Goal: Task Accomplishment & Management: Complete application form

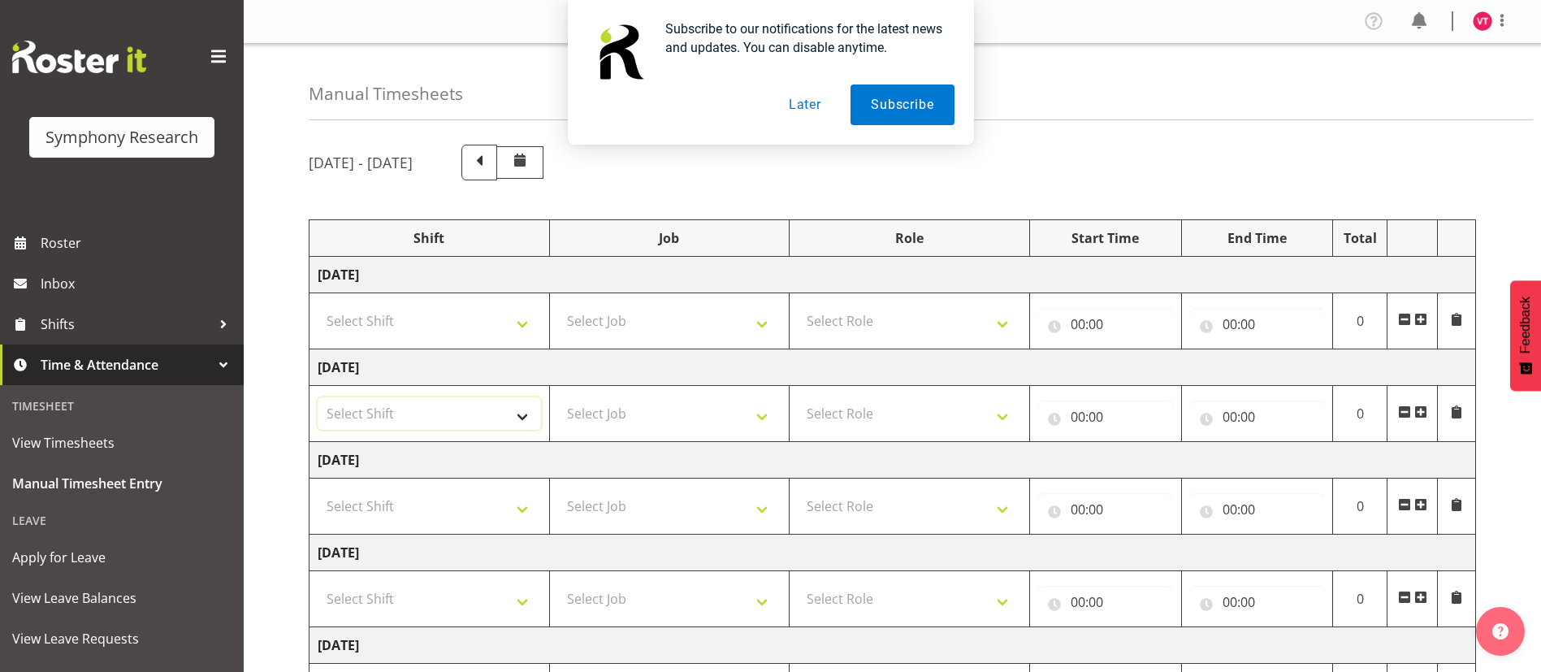
click at [509, 416] on select "Select Shift !!Weekend Residential (Roster IT Shift Label) *Business 9/10am ~ 4…" at bounding box center [429, 413] width 223 height 33
select select "48116"
click at [318, 397] on select "Select Shift !!Weekend Residential (Roster IT Shift Label) *Business 9/10am ~ 4…" at bounding box center [429, 413] width 223 height 33
click at [656, 415] on select "Select Job 550060 IF Admin 553492 World Poll Aus Wave 2 Main 2025 553493 World …" at bounding box center [669, 413] width 223 height 33
select select "10499"
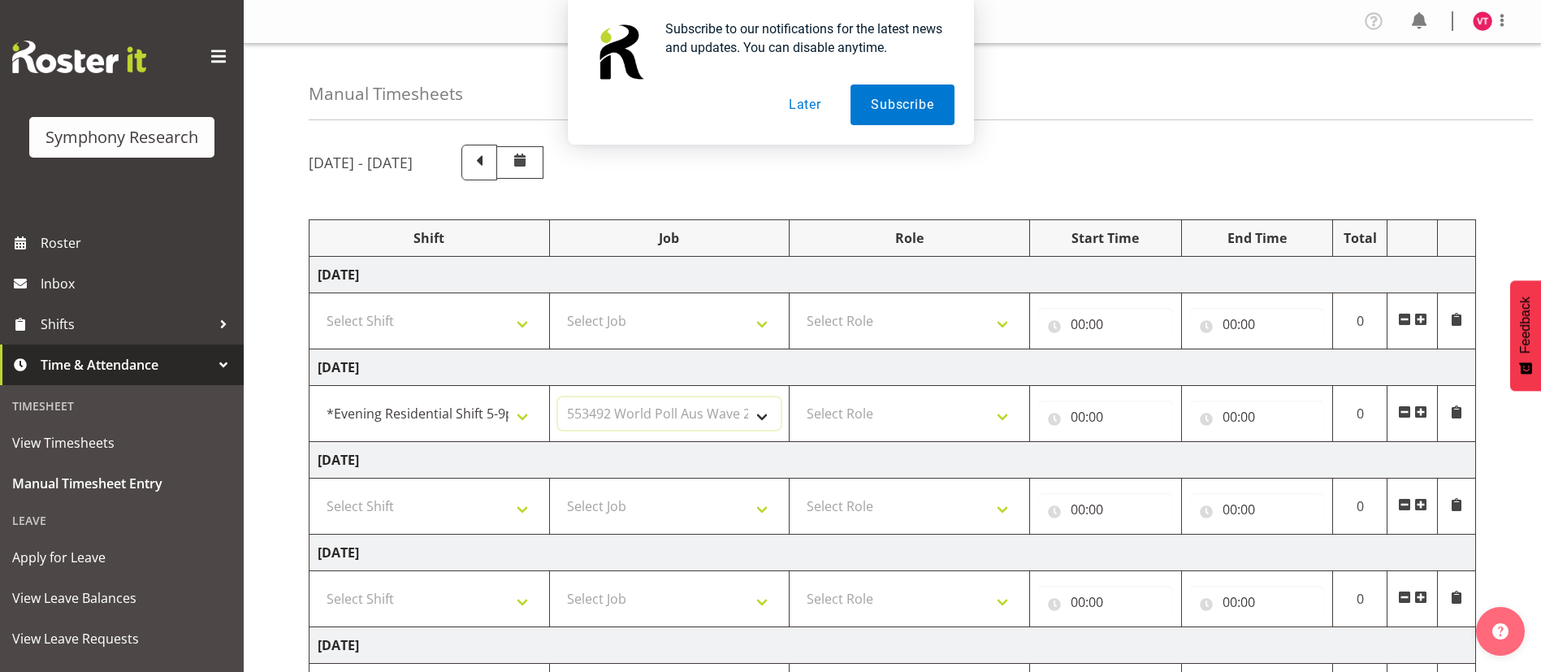
click at [558, 397] on select "Select Job 550060 IF Admin 553492 World Poll Aus Wave 2 Main 2025 553493 World …" at bounding box center [669, 413] width 223 height 33
click at [901, 418] on select "Select Role Briefing Interviewing" at bounding box center [909, 413] width 223 height 33
select select "47"
click at [798, 397] on select "Select Role Briefing Interviewing" at bounding box center [909, 413] width 223 height 33
click at [1081, 414] on input "00:00" at bounding box center [1105, 417] width 135 height 33
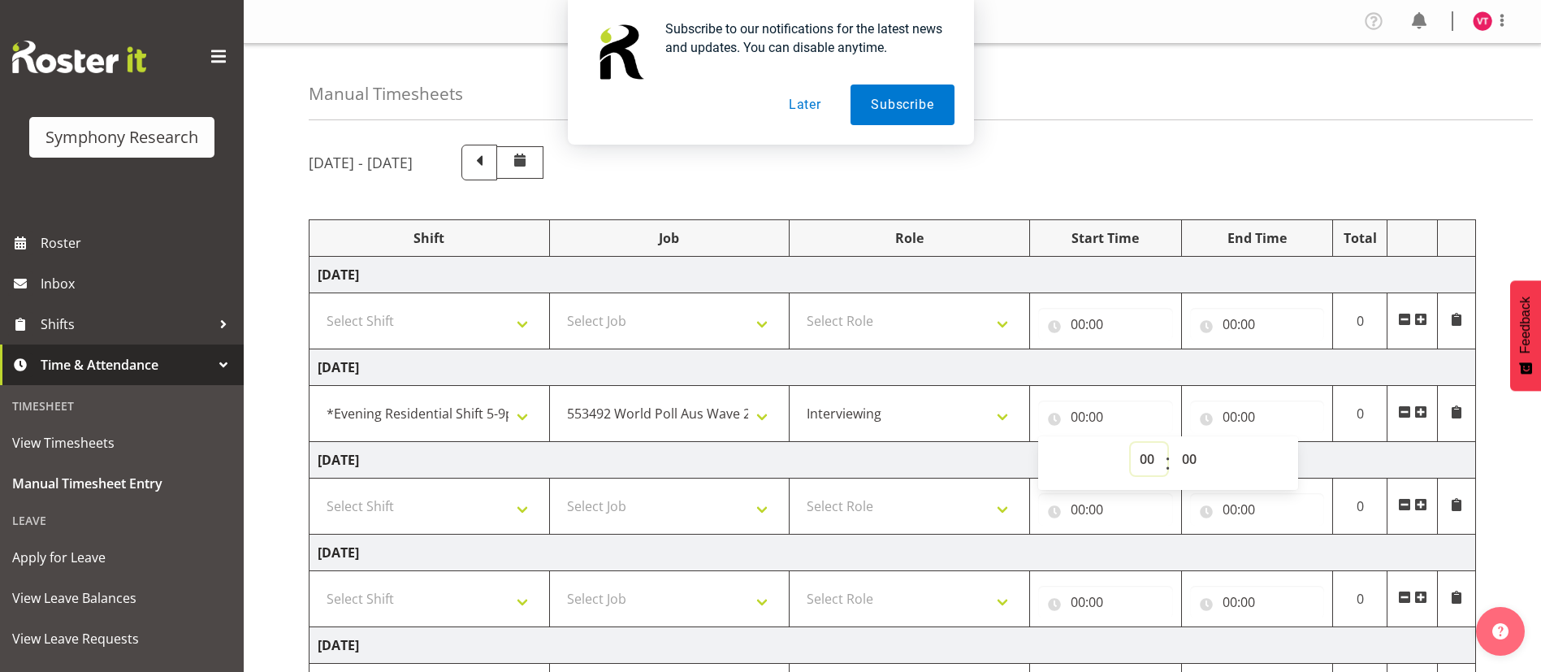
click at [1151, 462] on select "00 01 02 03 04 05 06 07 08 09 10 11 12 13 14 15 16 17 18 19 20 21 22 23" at bounding box center [1149, 459] width 37 height 33
select select "18"
click at [1131, 443] on select "00 01 02 03 04 05 06 07 08 09 10 11 12 13 14 15 16 17 18 19 20 21 22 23" at bounding box center [1149, 459] width 37 height 33
type input "18:00"
click at [1186, 461] on select "00 01 02 03 04 05 06 07 08 09 10 11 12 13 14 15 16 17 18 19 20 21 22 23 24 25 2…" at bounding box center [1191, 459] width 37 height 33
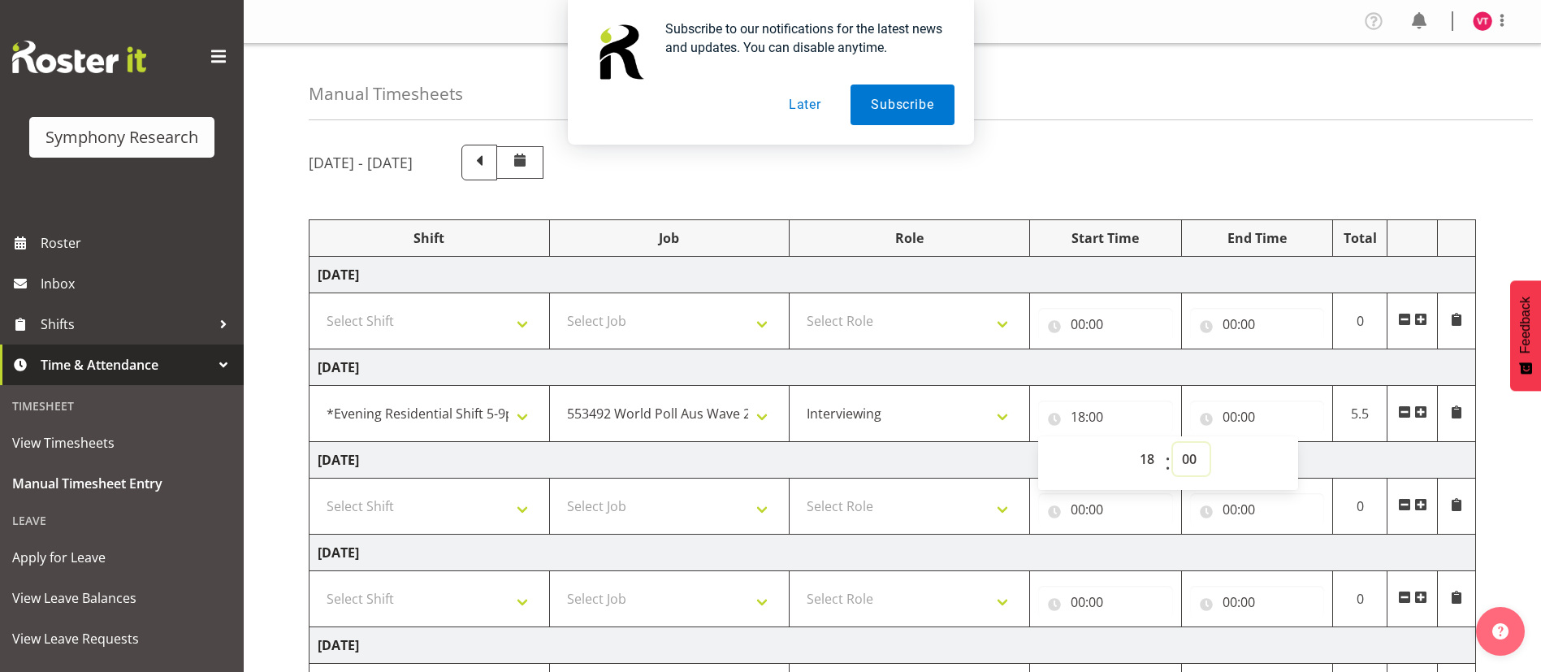
select select "30"
click at [1173, 443] on select "00 01 02 03 04 05 06 07 08 09 10 11 12 13 14 15 16 17 18 19 20 21 22 23 24 25 2…" at bounding box center [1191, 459] width 37 height 33
type input "18:30"
click at [1230, 420] on input "00:00" at bounding box center [1257, 417] width 135 height 33
click at [1303, 452] on select "00 01 02 03 04 05 06 07 08 09 10 11 12 13 14 15 16 17 18 19 20 21 22 23" at bounding box center [1301, 459] width 37 height 33
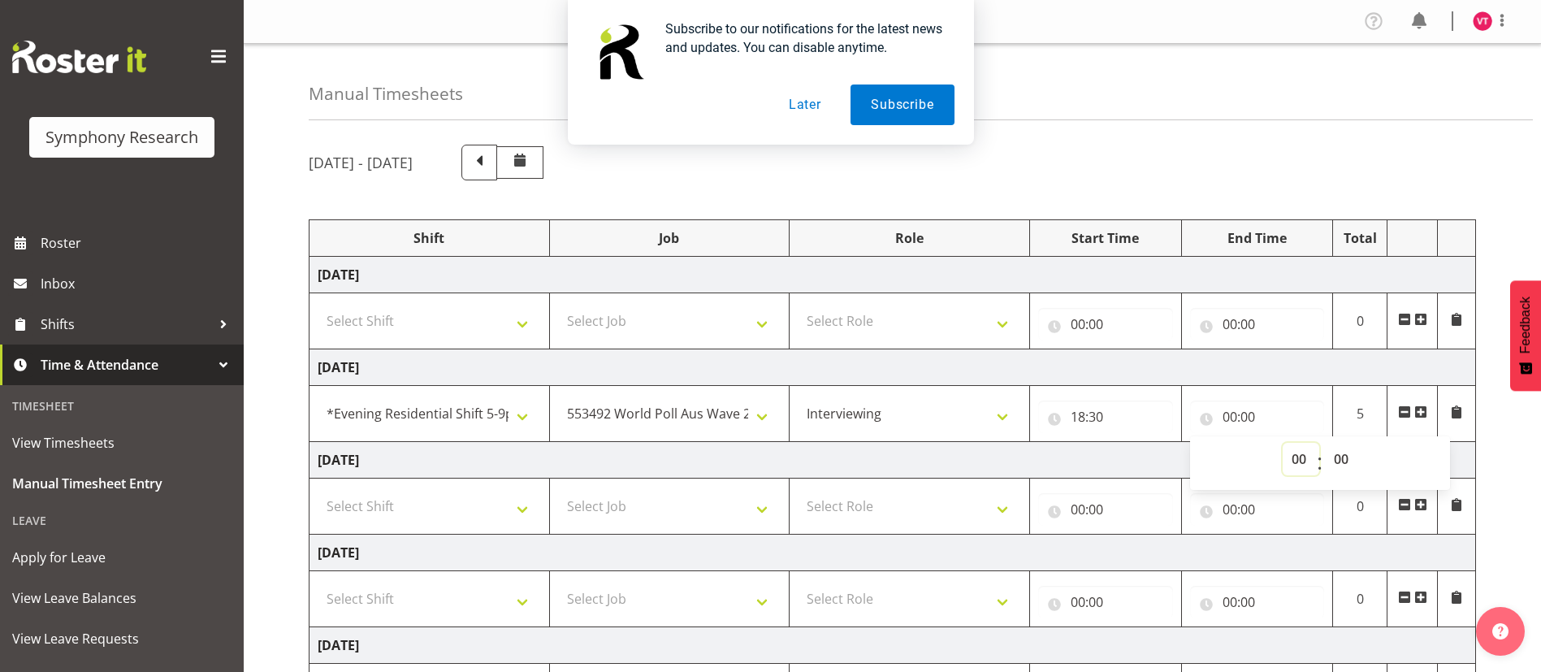
select select "22"
click at [1283, 443] on select "00 01 02 03 04 05 06 07 08 09 10 11 12 13 14 15 16 17 18 19 20 21 22 23" at bounding box center [1301, 459] width 37 height 33
type input "22:00"
click at [1338, 457] on select "00 01 02 03 04 05 06 07 08 09 10 11 12 13 14 15 16 17 18 19 20 21 22 23 24 25 2…" at bounding box center [1343, 459] width 37 height 33
select select "30"
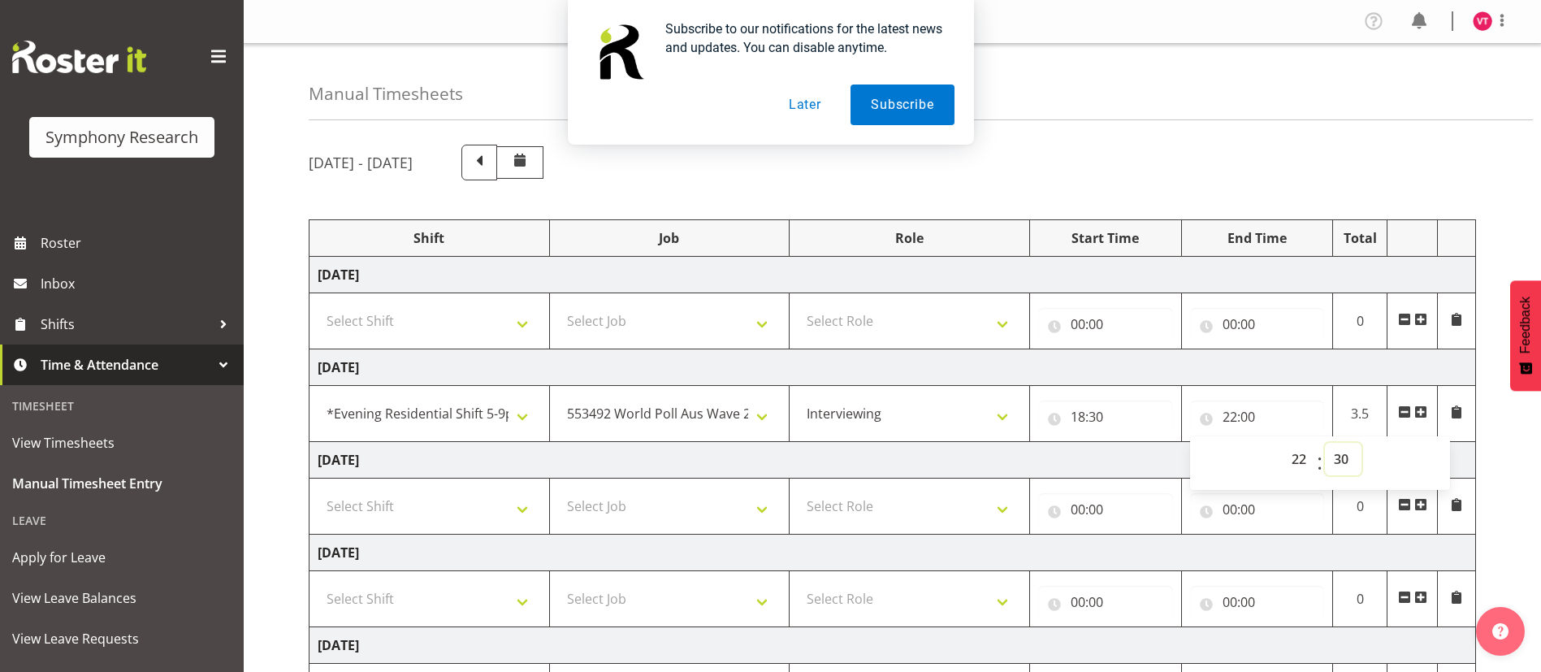
click at [1325, 443] on select "00 01 02 03 04 05 06 07 08 09 10 11 12 13 14 15 16 17 18 19 20 21 22 23 24 25 2…" at bounding box center [1343, 459] width 37 height 33
type input "22:30"
click at [1034, 451] on td "[DATE]" at bounding box center [893, 460] width 1167 height 37
click at [479, 505] on select "Select Shift !!Weekend Residential (Roster IT Shift Label) *Business 9/10am ~ 4…" at bounding box center [429, 506] width 223 height 33
select select "103"
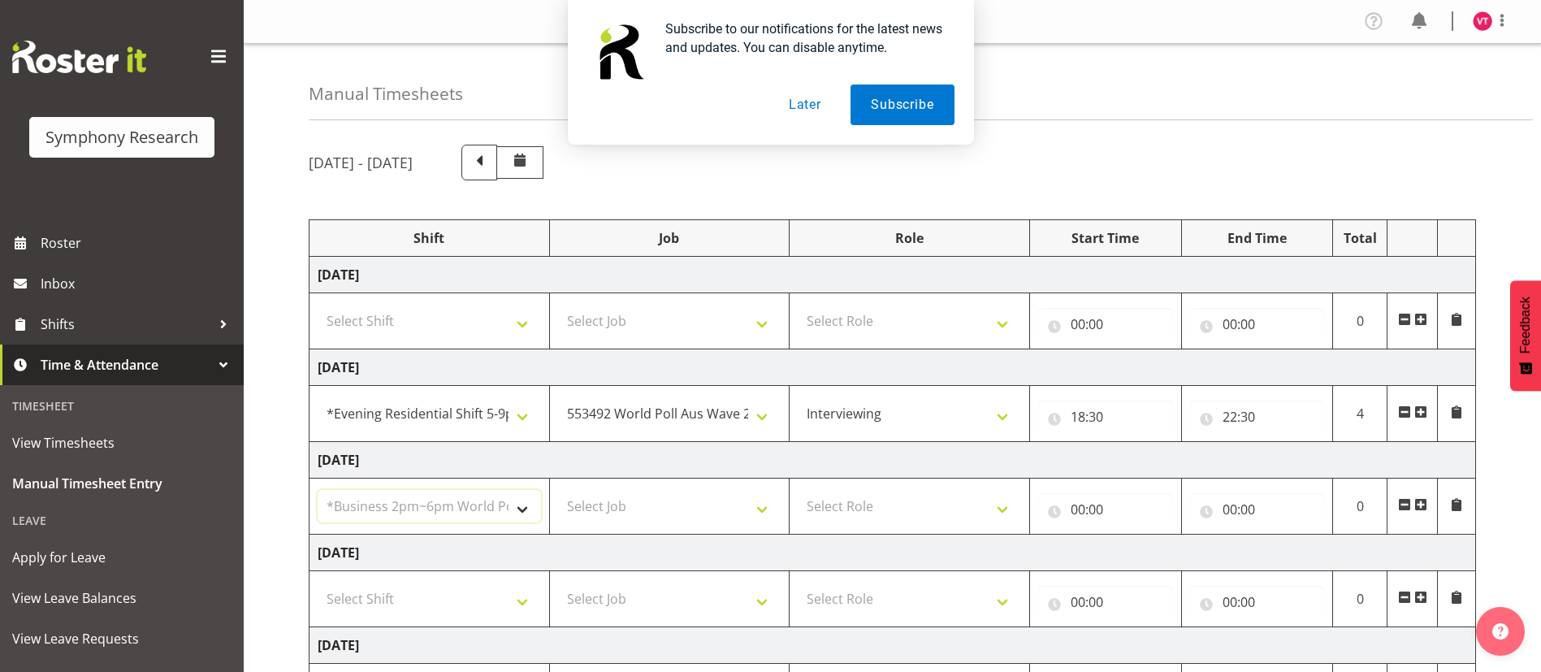
click at [318, 490] on select "Select Shift !!Weekend Residential (Roster IT Shift Label) *Business 9/10am ~ 4…" at bounding box center [429, 506] width 223 height 33
click at [645, 505] on select "Select Job 550060 IF Admin 553492 World Poll Aus Wave 2 Main 2025 553493 World …" at bounding box center [669, 506] width 223 height 33
select select "10499"
click at [558, 490] on select "Select Job 550060 IF Admin 553492 World Poll Aus Wave 2 Main 2025 553493 World …" at bounding box center [669, 506] width 223 height 33
click at [896, 492] on select "Select Role Briefing Interviewing" at bounding box center [909, 506] width 223 height 33
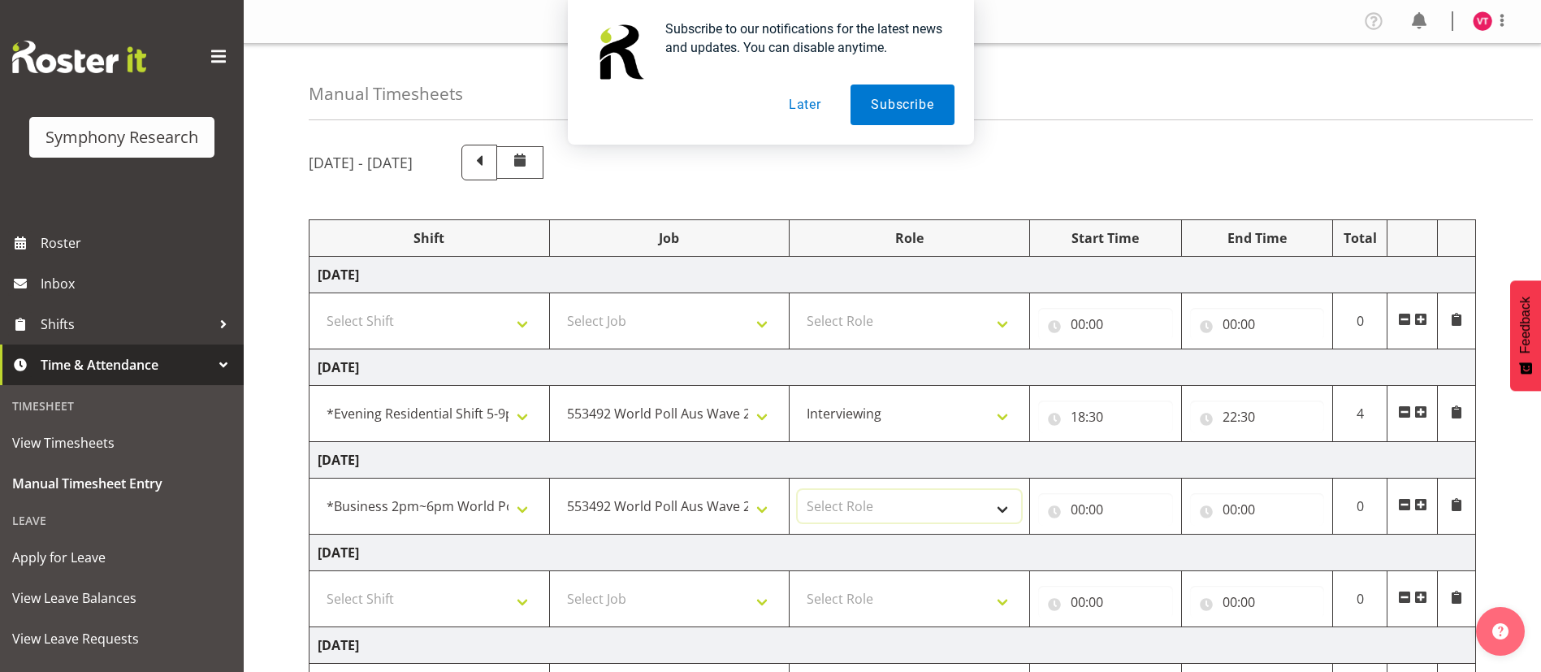
select select "47"
click at [798, 490] on select "Select Role Briefing Interviewing" at bounding box center [909, 506] width 223 height 33
click at [1083, 505] on input "00:00" at bounding box center [1105, 509] width 135 height 33
click at [1152, 544] on select "00 01 02 03 04 05 06 07 08 09 10 11 12 13 14 15 16 17 18 19 20 21 22 23" at bounding box center [1149, 551] width 37 height 33
select select "14"
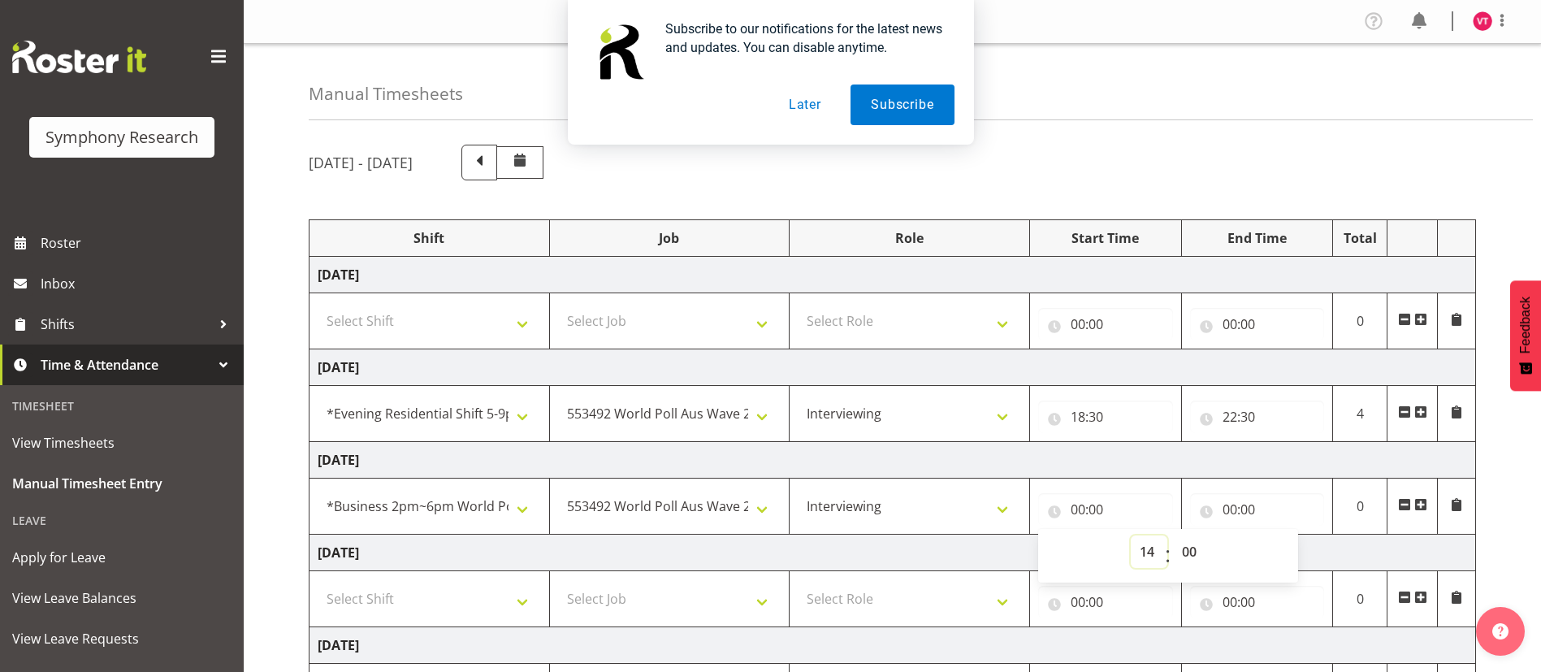
click at [1131, 535] on select "00 01 02 03 04 05 06 07 08 09 10 11 12 13 14 15 16 17 18 19 20 21 22 23" at bounding box center [1149, 551] width 37 height 33
type input "14:00"
click at [1233, 508] on input "00:00" at bounding box center [1257, 509] width 135 height 33
click at [1304, 551] on select "00 01 02 03 04 05 06 07 08 09 10 11 12 13 14 15 16 17 18 19 20 21 22 23" at bounding box center [1301, 551] width 37 height 33
select select "18"
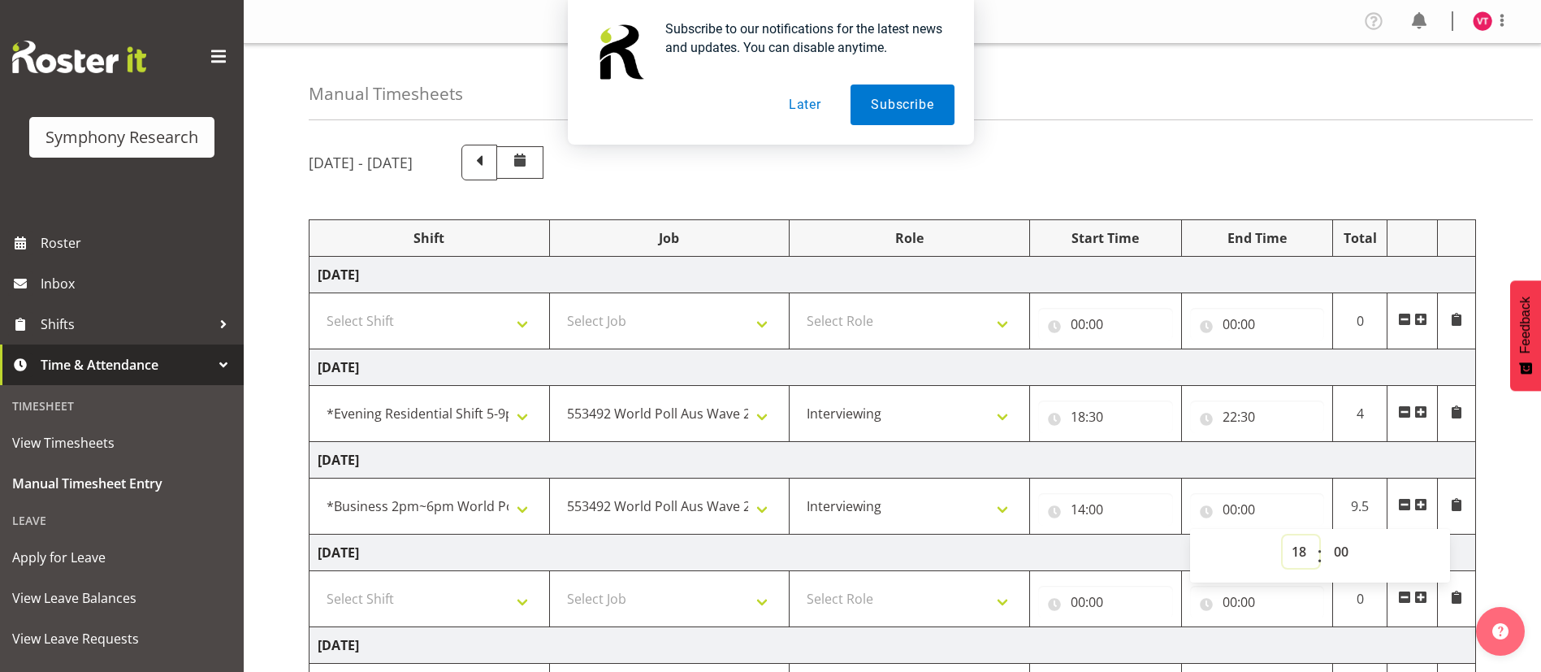
click at [1283, 535] on select "00 01 02 03 04 05 06 07 08 09 10 11 12 13 14 15 16 17 18 19 20 21 22 23" at bounding box center [1301, 551] width 37 height 33
type input "18:00"
click at [1425, 498] on span at bounding box center [1421, 504] width 13 height 13
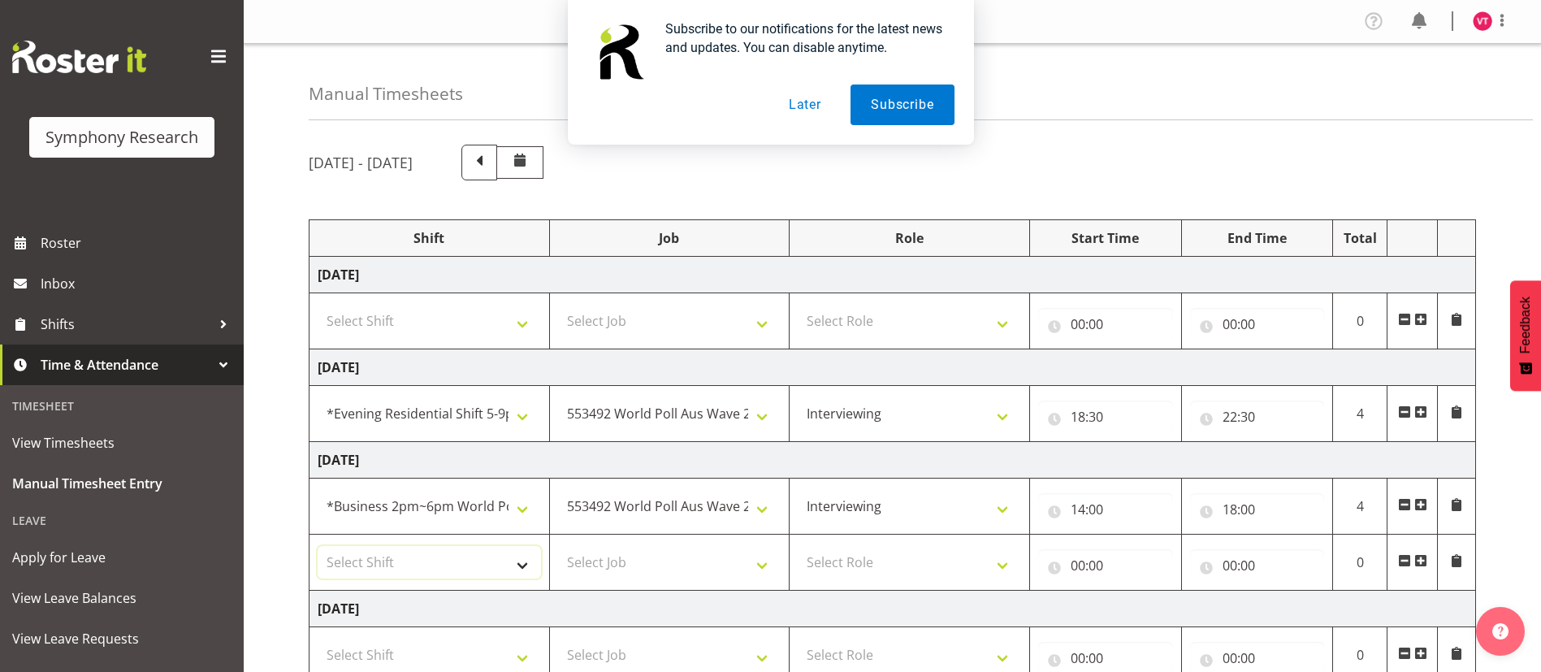
click at [509, 556] on select "Select Shift !!Weekend Residential (Roster IT Shift Label) *Business 9/10am ~ 4…" at bounding box center [429, 562] width 223 height 33
select select "48116"
click at [318, 546] on select "Select Shift !!Weekend Residential (Roster IT Shift Label) *Business 9/10am ~ 4…" at bounding box center [429, 562] width 223 height 33
click at [635, 553] on select "Select Job 550060 IF Admin 553492 World Poll Aus Wave 2 Main 2025 553493 World …" at bounding box center [669, 562] width 223 height 33
select select "10499"
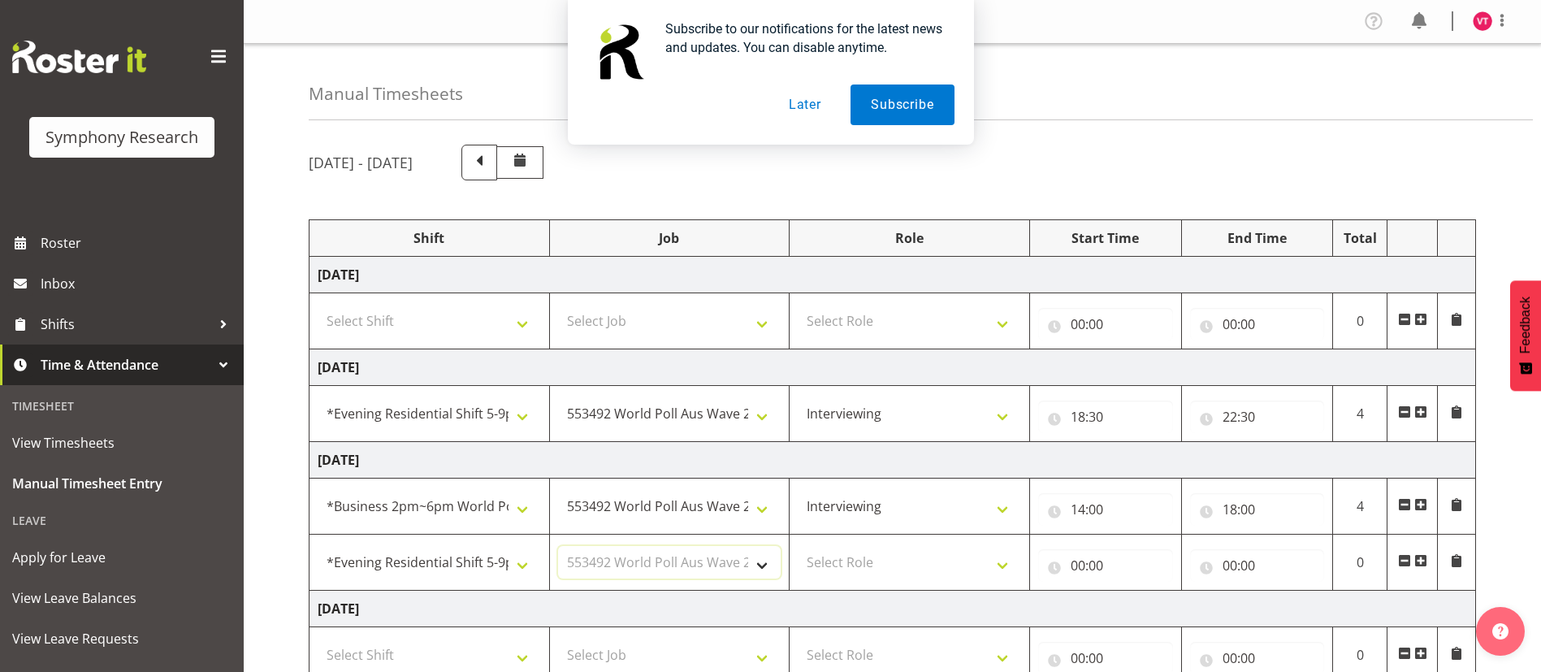
click at [558, 546] on select "Select Job 550060 IF Admin 553492 World Poll Aus Wave 2 Main 2025 553493 World …" at bounding box center [669, 562] width 223 height 33
click at [863, 554] on select "Select Role Briefing Interviewing" at bounding box center [909, 562] width 223 height 33
select select "47"
click at [798, 546] on select "Select Role Briefing Interviewing" at bounding box center [909, 562] width 223 height 33
click at [1077, 561] on input "00:00" at bounding box center [1105, 565] width 135 height 33
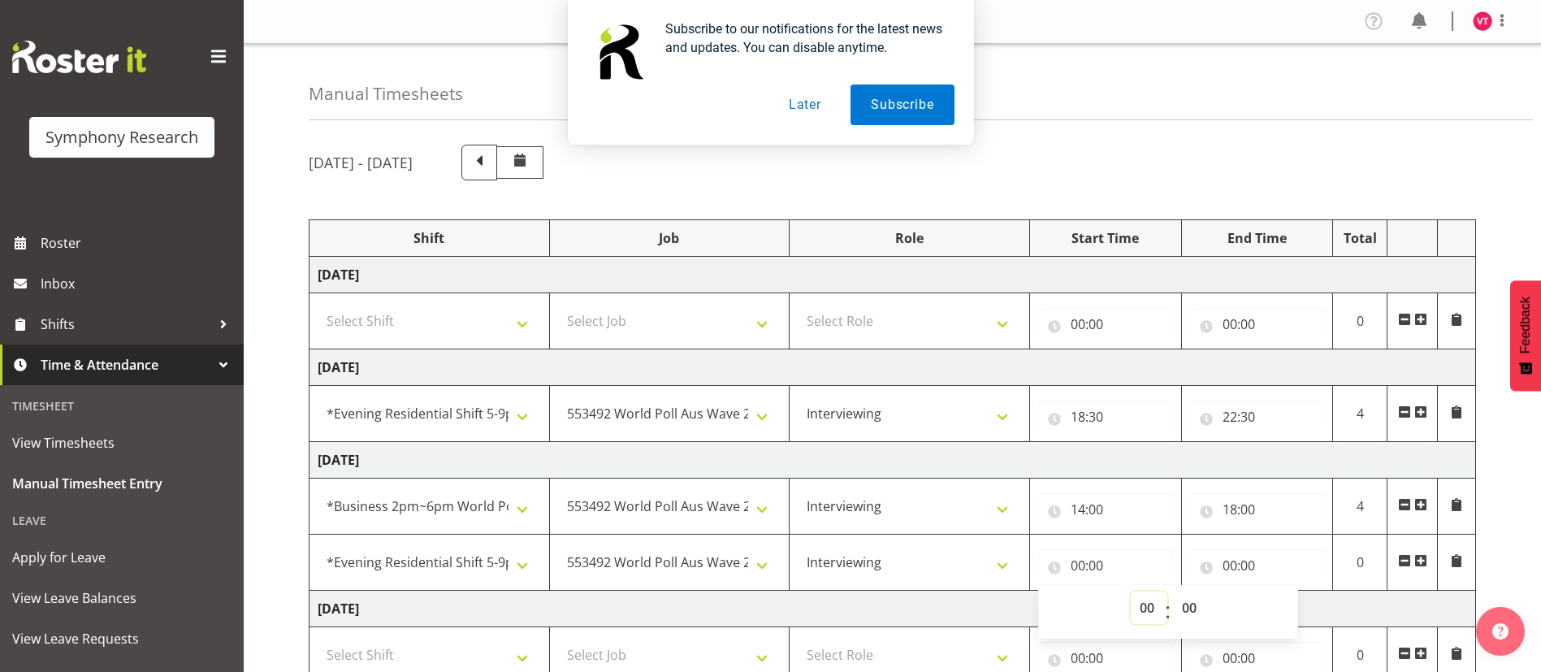
click at [1153, 608] on select "00 01 02 03 04 05 06 07 08 09 10 11 12 13 14 15 16 17 18 19 20 21 22 23" at bounding box center [1149, 608] width 37 height 33
select select "18"
click at [1131, 592] on select "00 01 02 03 04 05 06 07 08 09 10 11 12 13 14 15 16 17 18 19 20 21 22 23" at bounding box center [1149, 608] width 37 height 33
type input "18:00"
drag, startPoint x: 1193, startPoint y: 608, endPoint x: 1208, endPoint y: 603, distance: 16.2
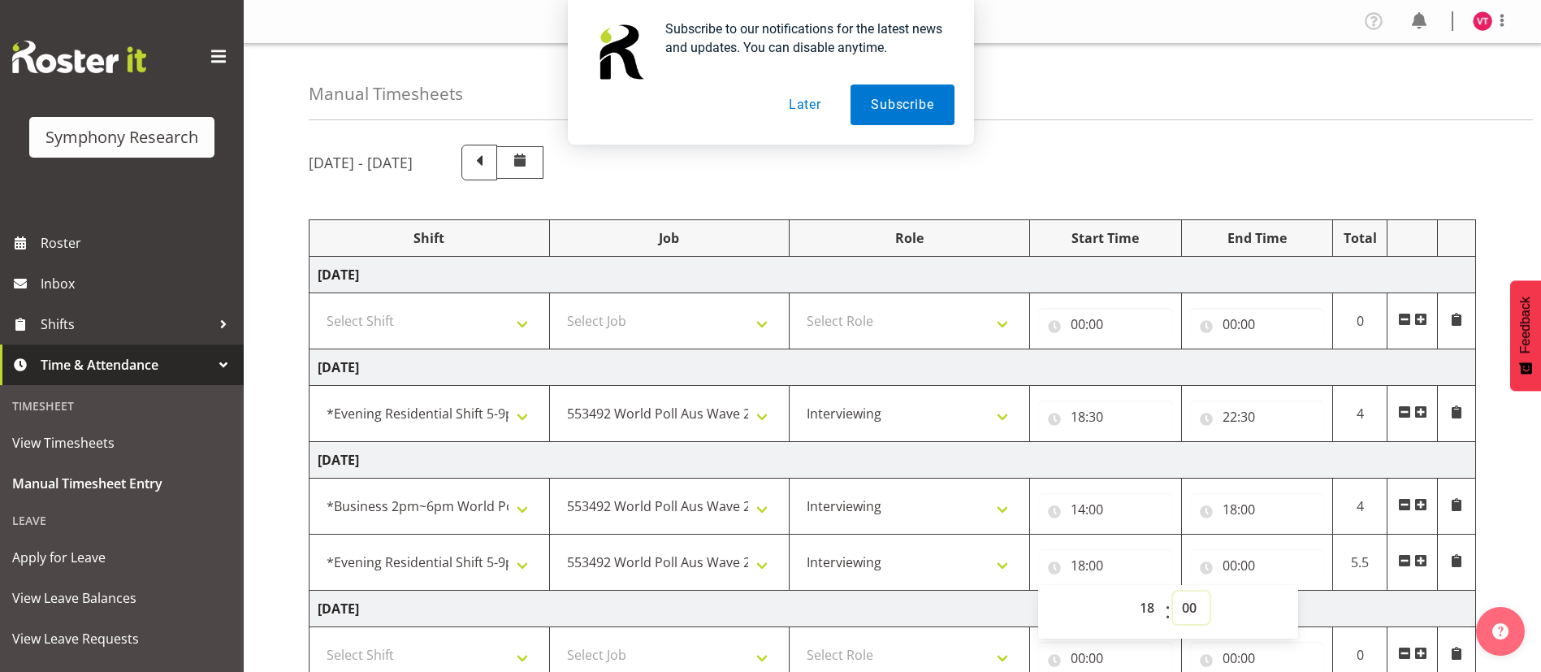
click at [1208, 603] on select "00 01 02 03 04 05 06 07 08 09 10 11 12 13 14 15 16 17 18 19 20 21 22 23 24 25 2…" at bounding box center [1191, 608] width 37 height 33
select select "30"
click at [1173, 592] on select "00 01 02 03 04 05 06 07 08 09 10 11 12 13 14 15 16 17 18 19 20 21 22 23 24 25 2…" at bounding box center [1191, 608] width 37 height 33
type input "18:30"
click at [1243, 566] on input "00:00" at bounding box center [1257, 565] width 135 height 33
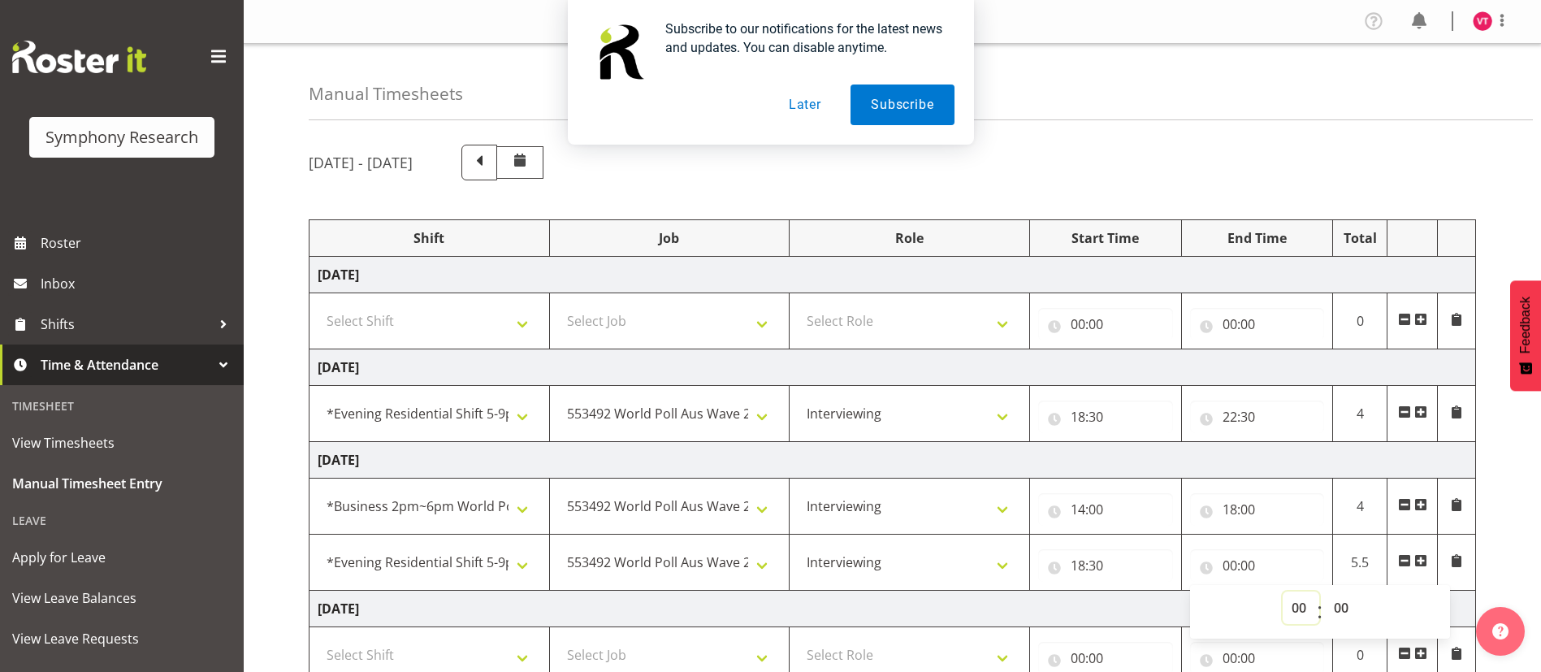
click at [1299, 605] on select "00 01 02 03 04 05 06 07 08 09 10 11 12 13 14 15 16 17 18 19 20 21 22 23" at bounding box center [1301, 608] width 37 height 33
select select "22"
click at [1283, 592] on select "00 01 02 03 04 05 06 07 08 09 10 11 12 13 14 15 16 17 18 19 20 21 22 23" at bounding box center [1301, 608] width 37 height 33
type input "22:00"
click at [1341, 609] on select "00 01 02 03 04 05 06 07 08 09 10 11 12 13 14 15 16 17 18 19 20 21 22 23 24 25 2…" at bounding box center [1343, 608] width 37 height 33
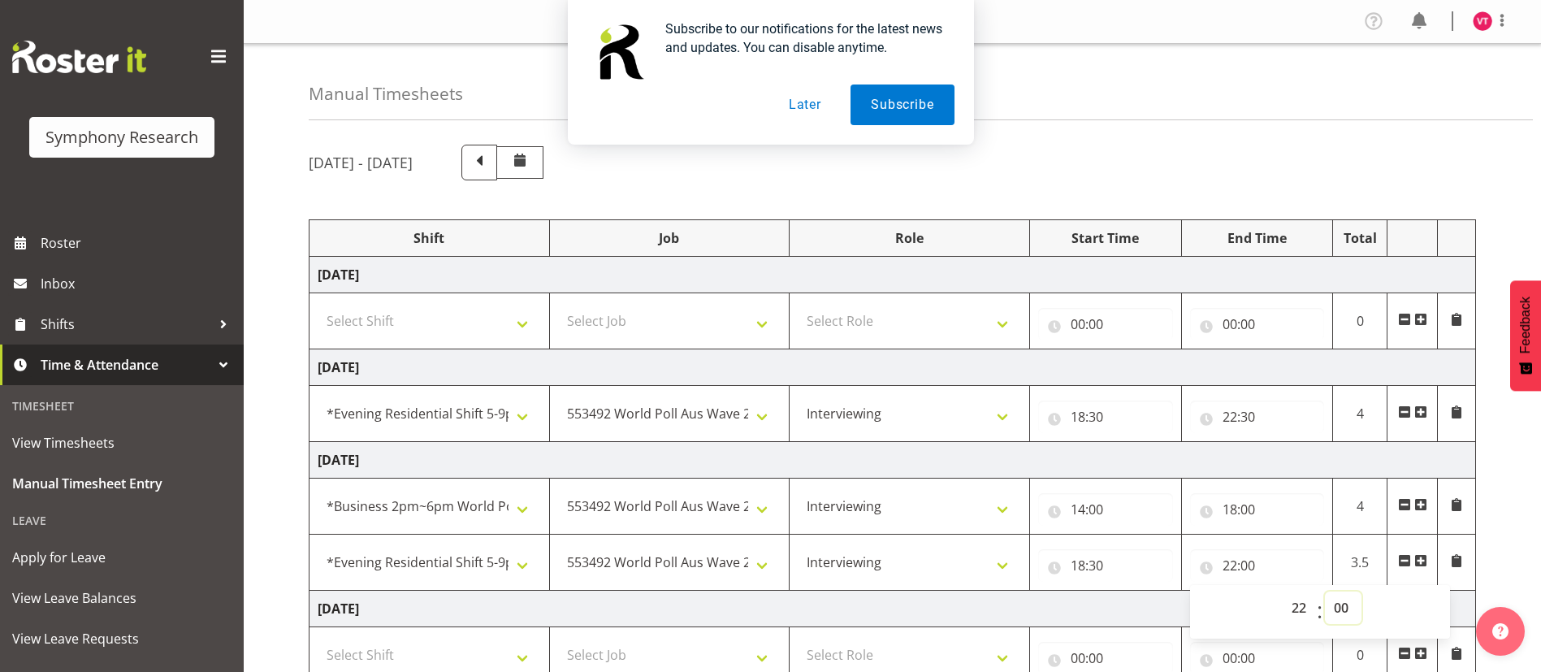
select select "30"
click at [1325, 592] on select "00 01 02 03 04 05 06 07 08 09 10 11 12 13 14 15 16 17 18 19 20 21 22 23 24 25 2…" at bounding box center [1343, 608] width 37 height 33
type input "22:30"
click at [1511, 539] on div "[DATE] - [DATE] Shift Job Role Start Time End Time Total [DATE] Select Shift !!…" at bounding box center [925, 592] width 1233 height 920
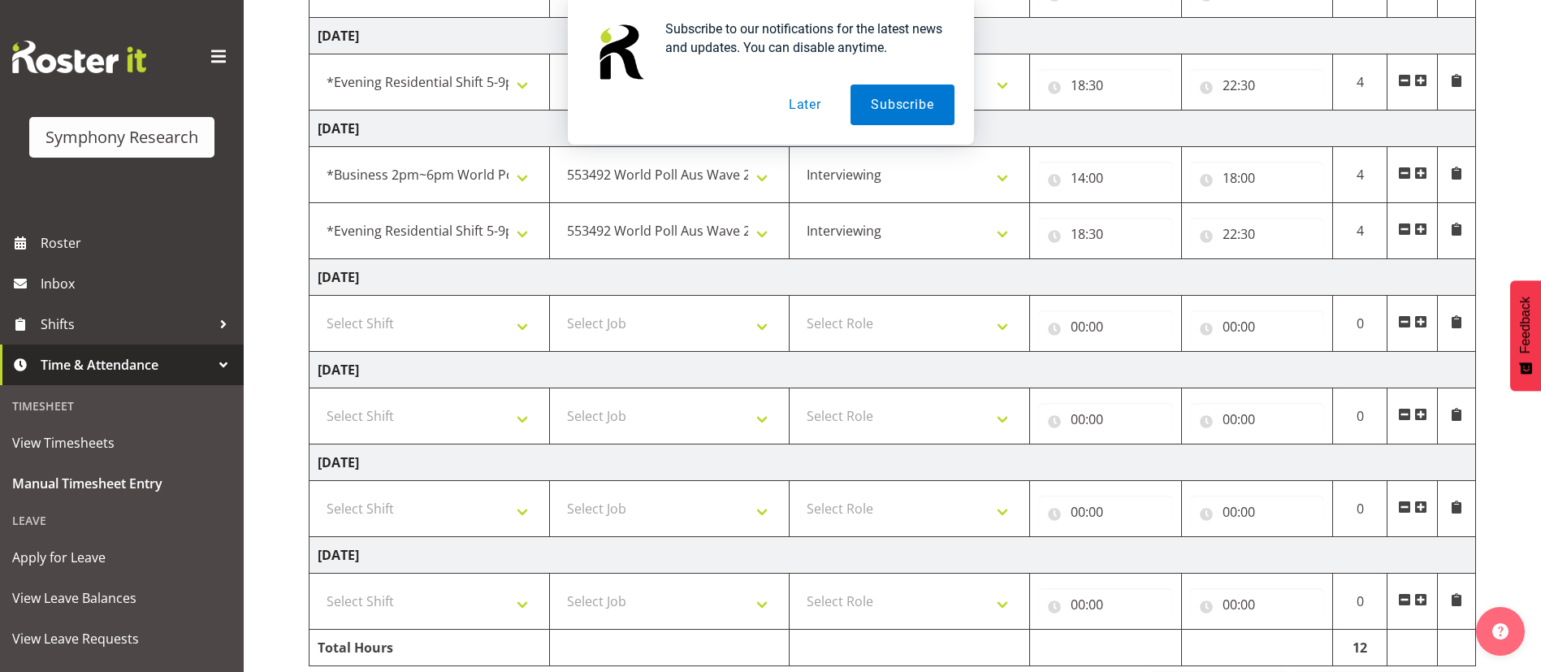
scroll to position [399, 0]
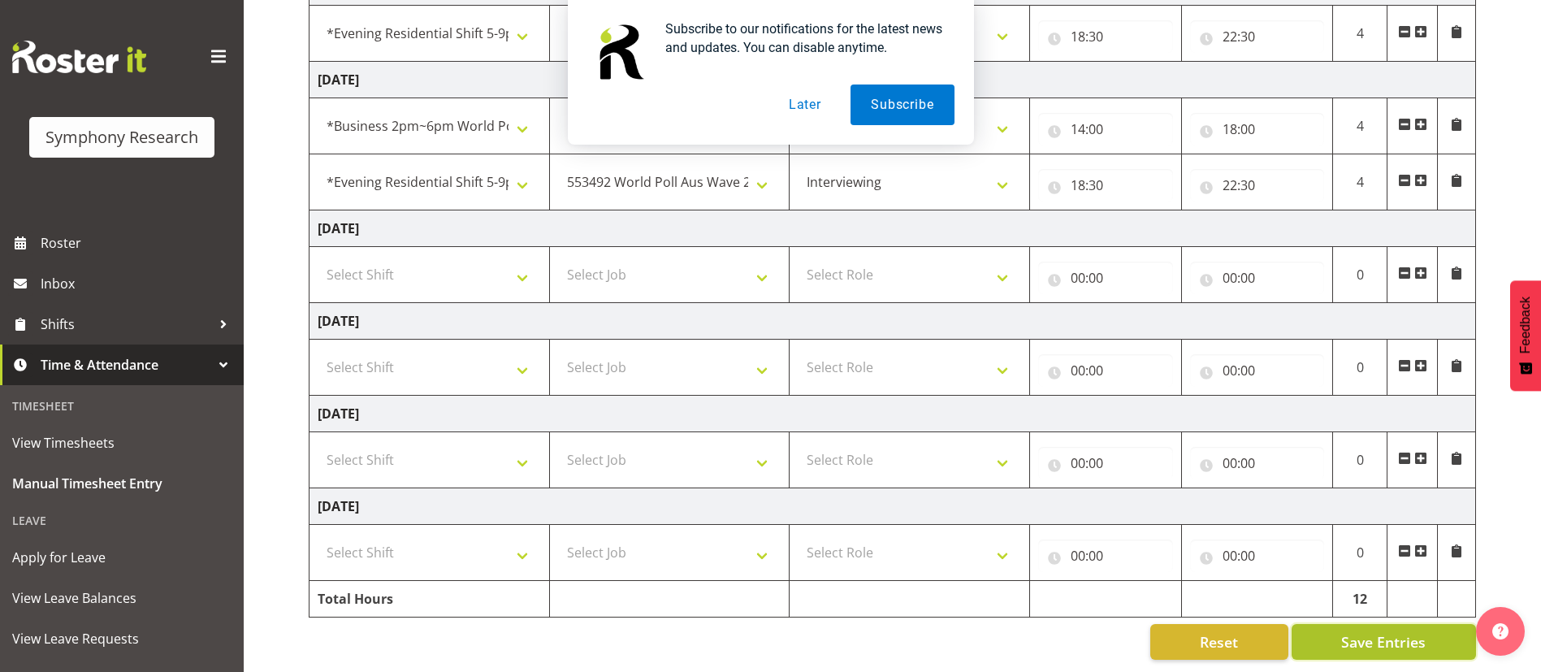
click at [1367, 631] on span "Save Entries" at bounding box center [1384, 641] width 85 height 21
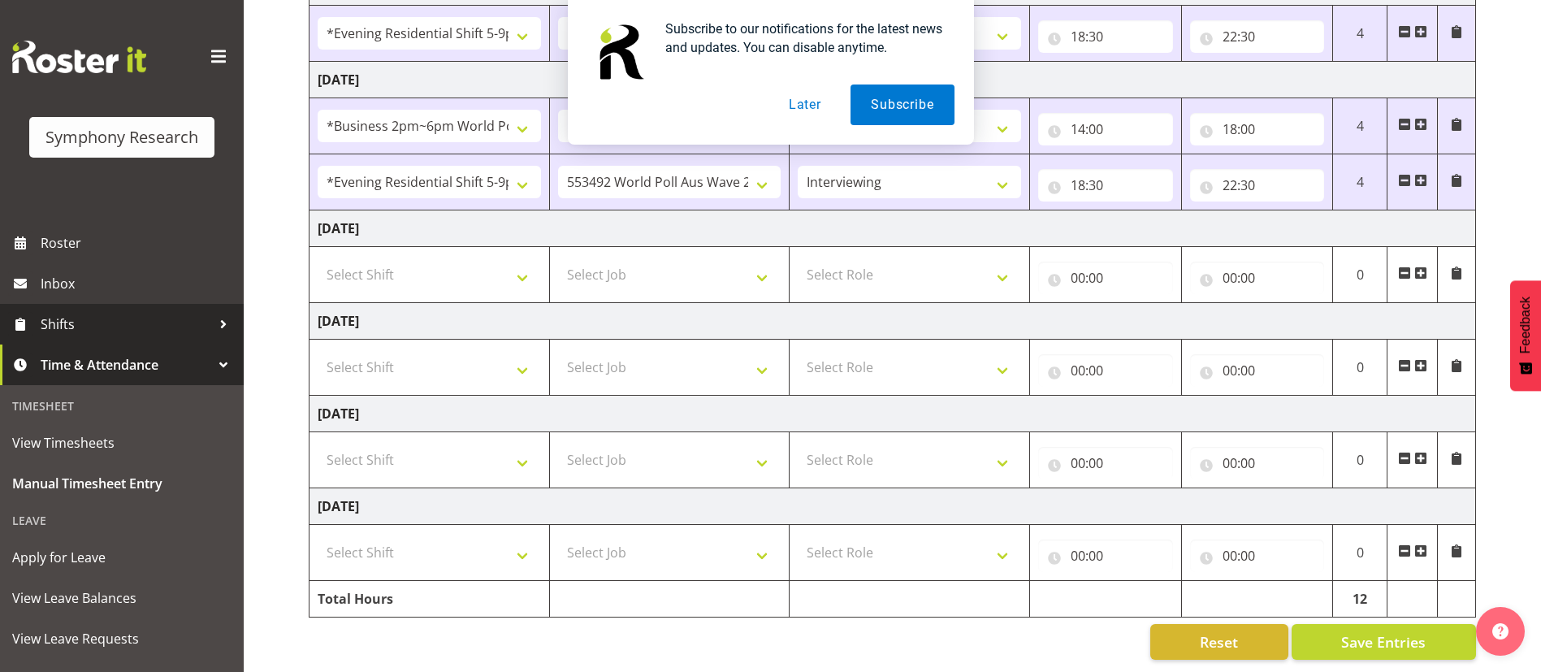
click at [122, 318] on span "Shifts" at bounding box center [126, 324] width 171 height 24
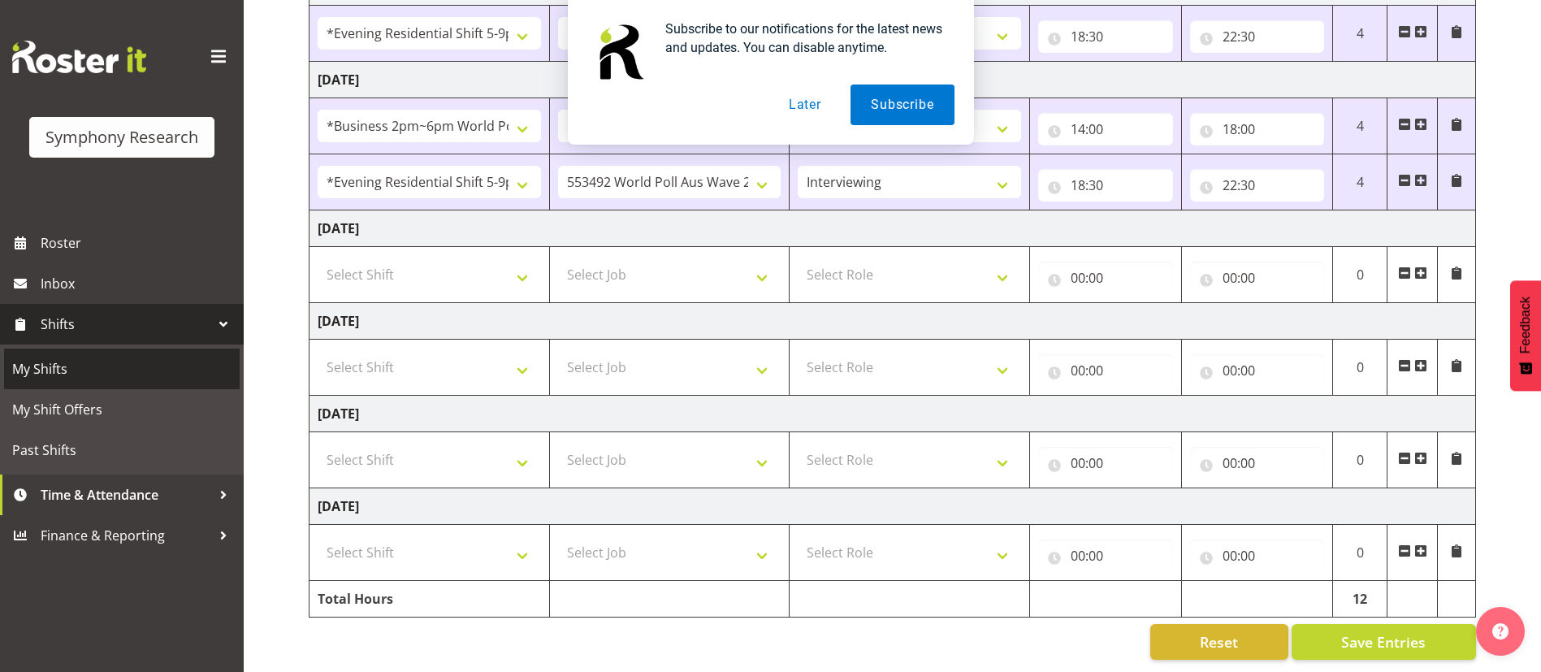
click at [107, 379] on span "My Shifts" at bounding box center [121, 369] width 219 height 24
